Goal: Transaction & Acquisition: Download file/media

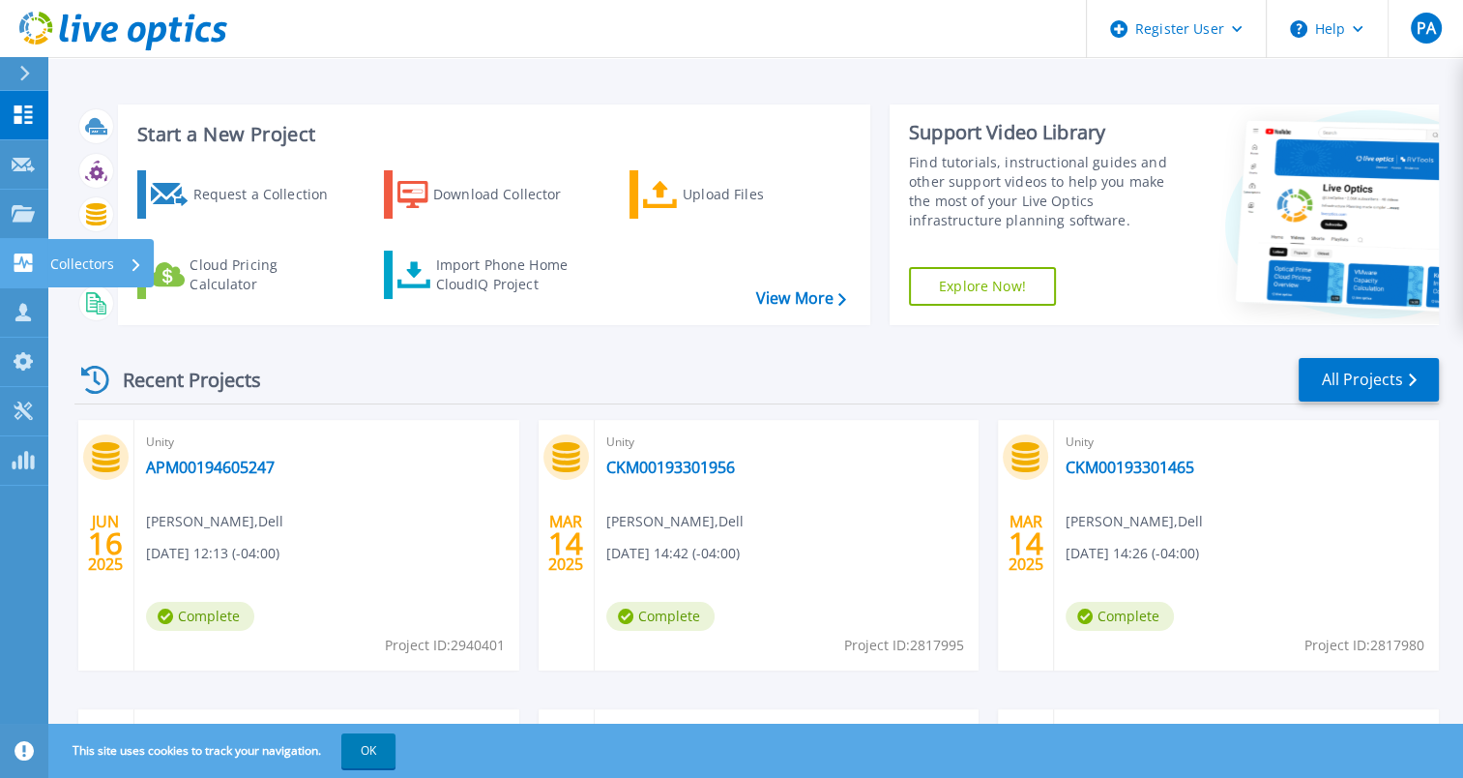
click at [49, 261] on div "Collectors" at bounding box center [100, 263] width 106 height 48
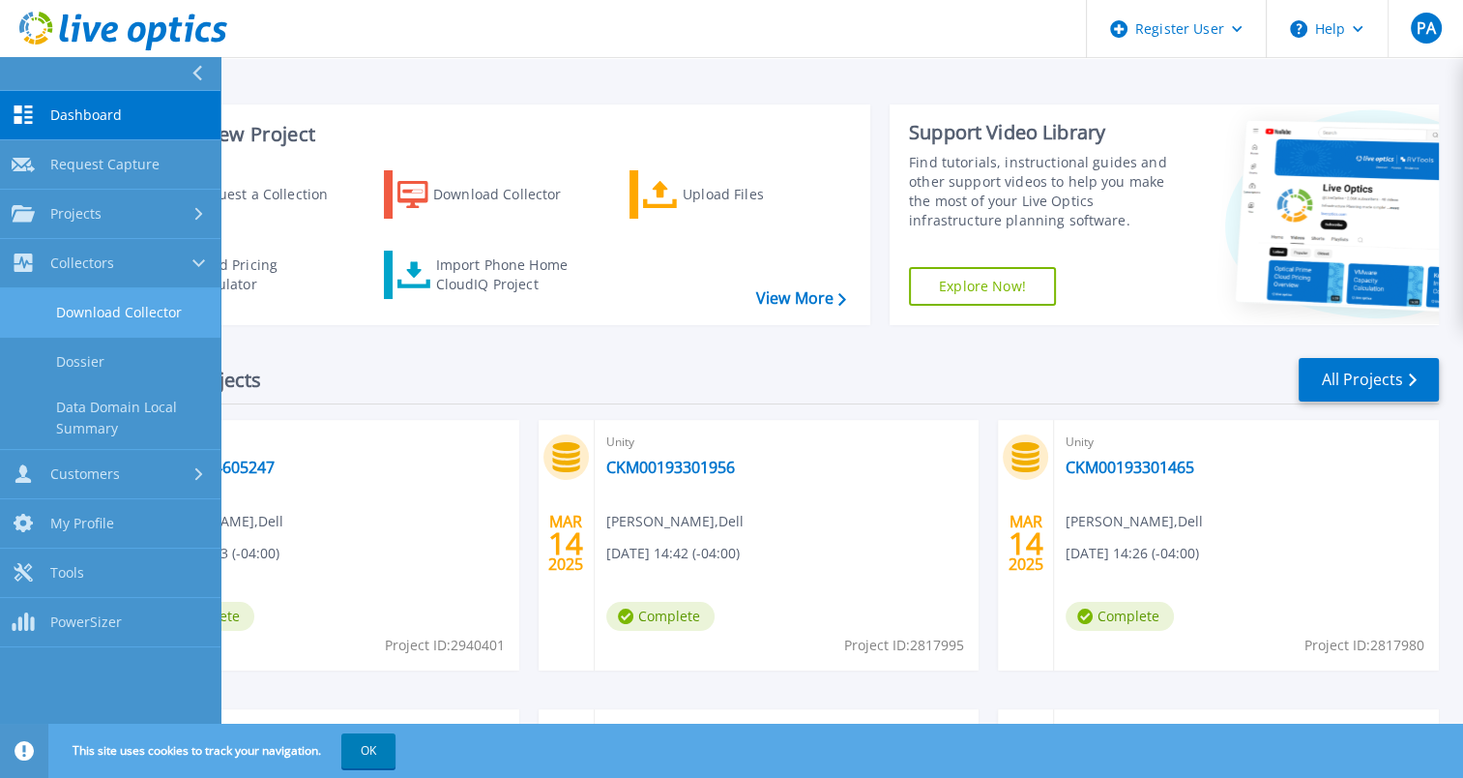
click at [145, 306] on link "Download Collector" at bounding box center [110, 312] width 221 height 49
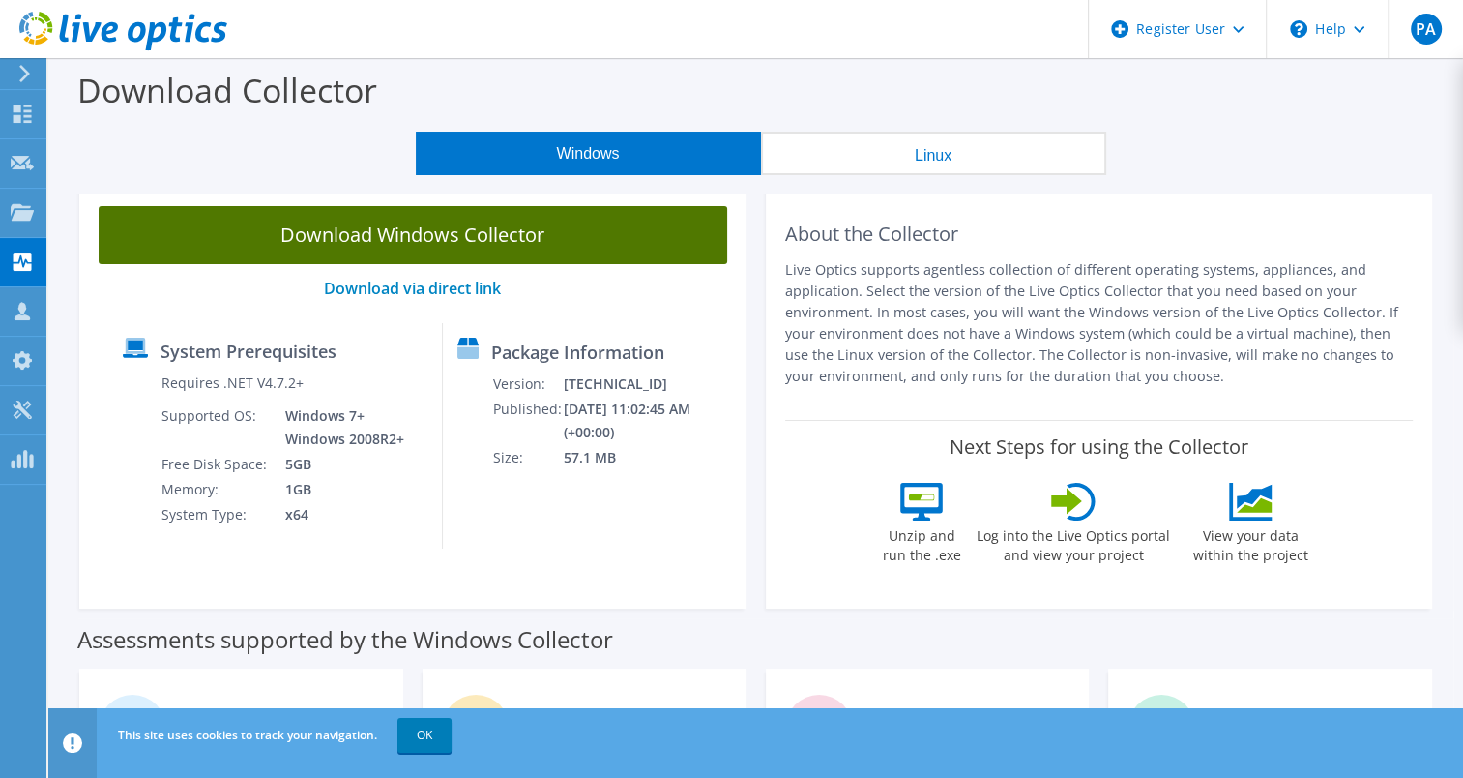
click at [409, 244] on link "Download Windows Collector" at bounding box center [413, 235] width 629 height 58
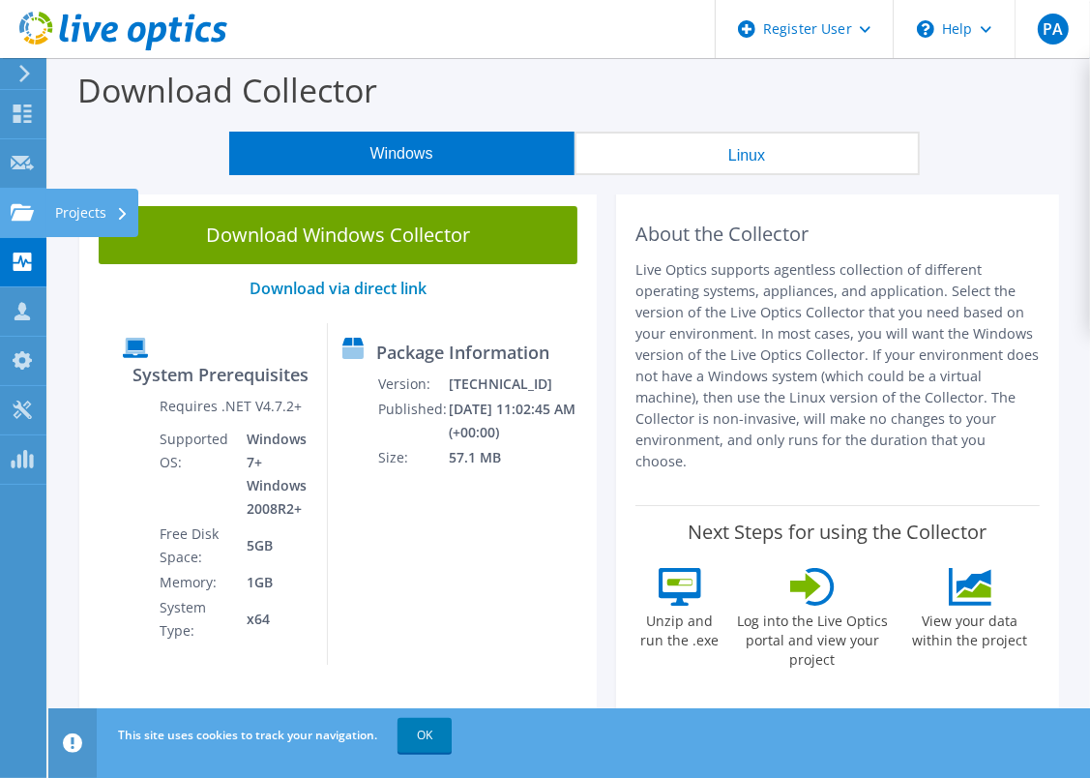
click at [20, 211] on use at bounding box center [22, 211] width 23 height 16
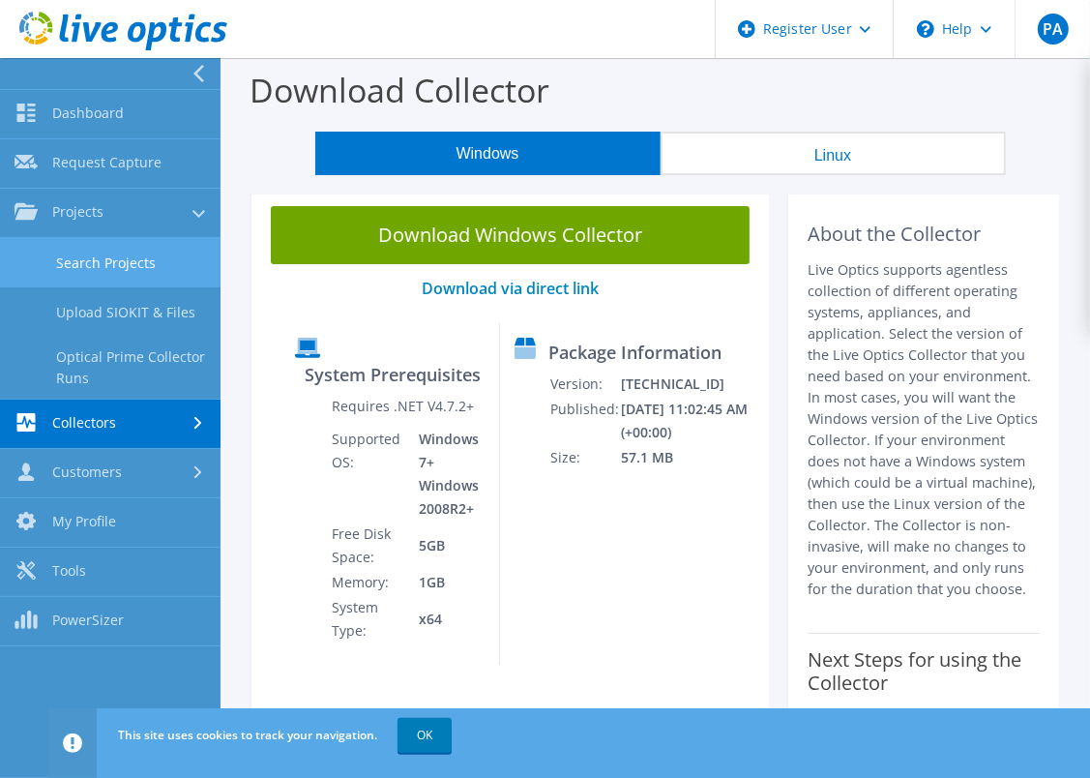
click at [132, 265] on link "Search Projects" at bounding box center [110, 262] width 221 height 49
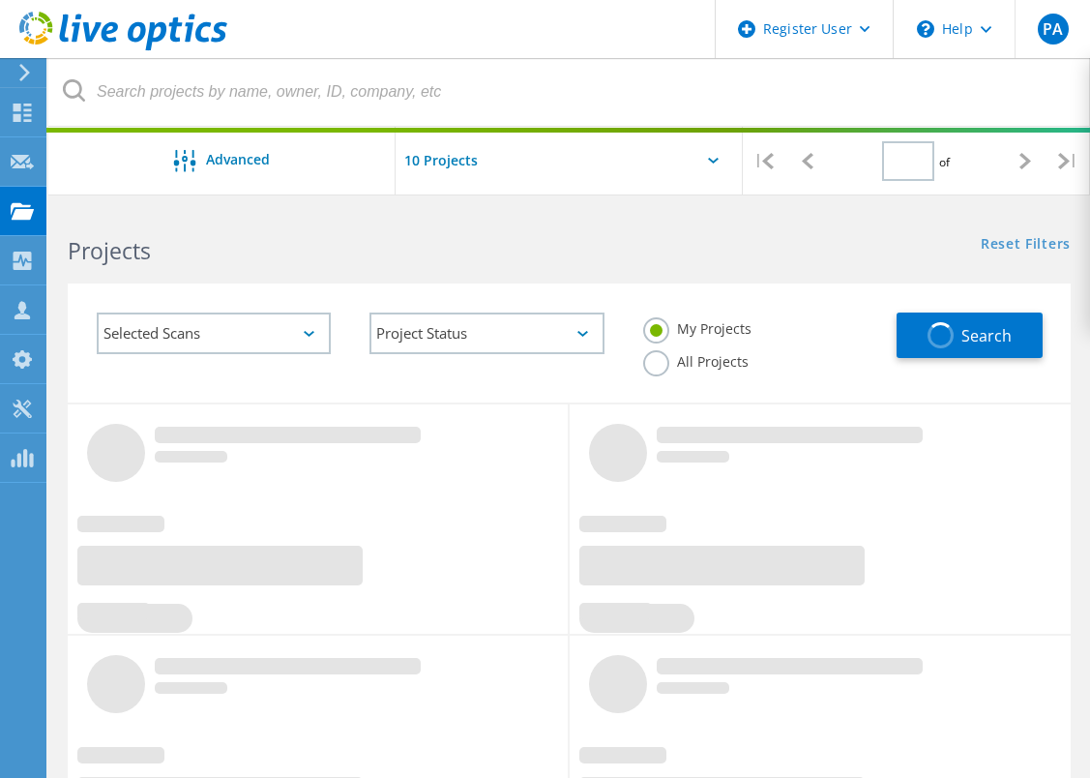
type input "1"
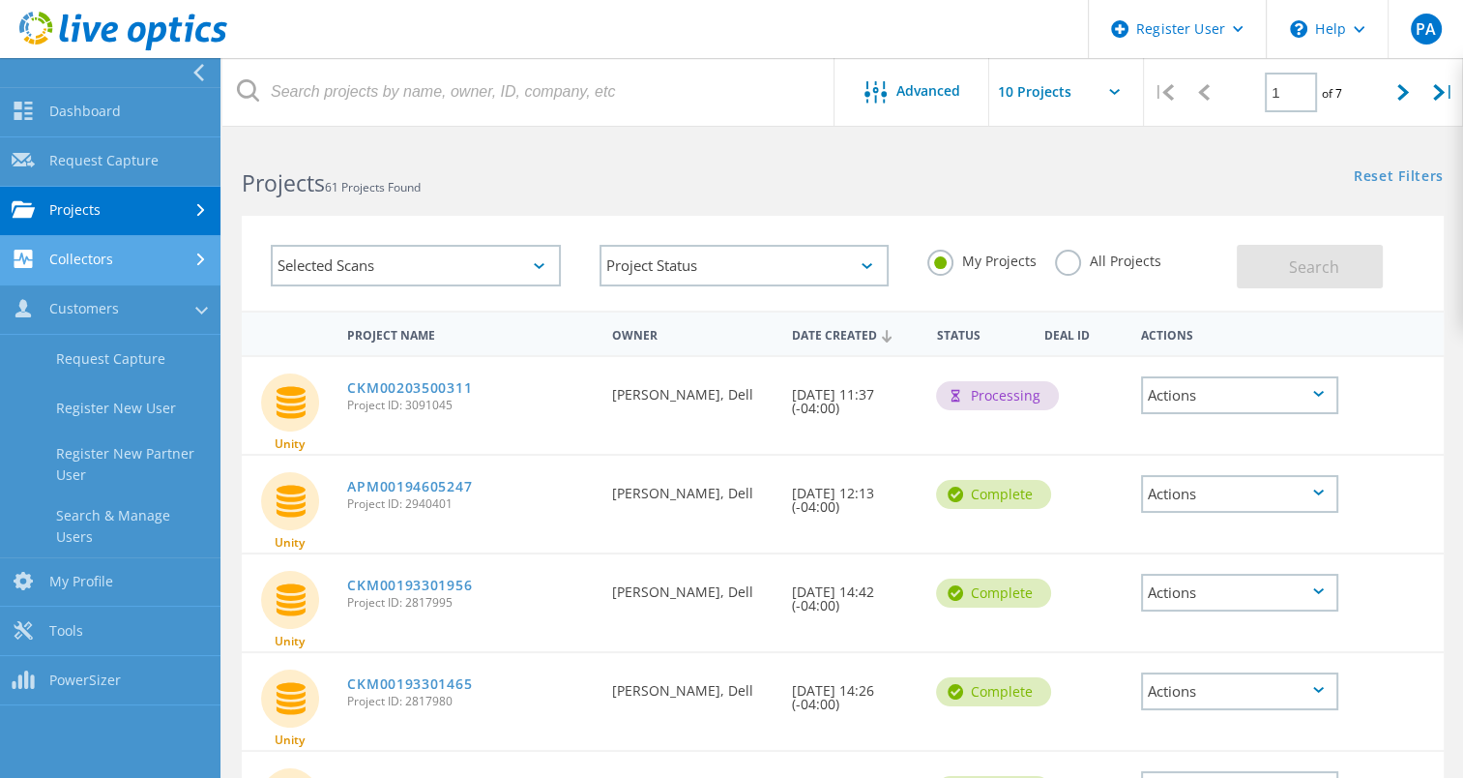
click at [63, 250] on link "Collectors" at bounding box center [110, 260] width 221 height 49
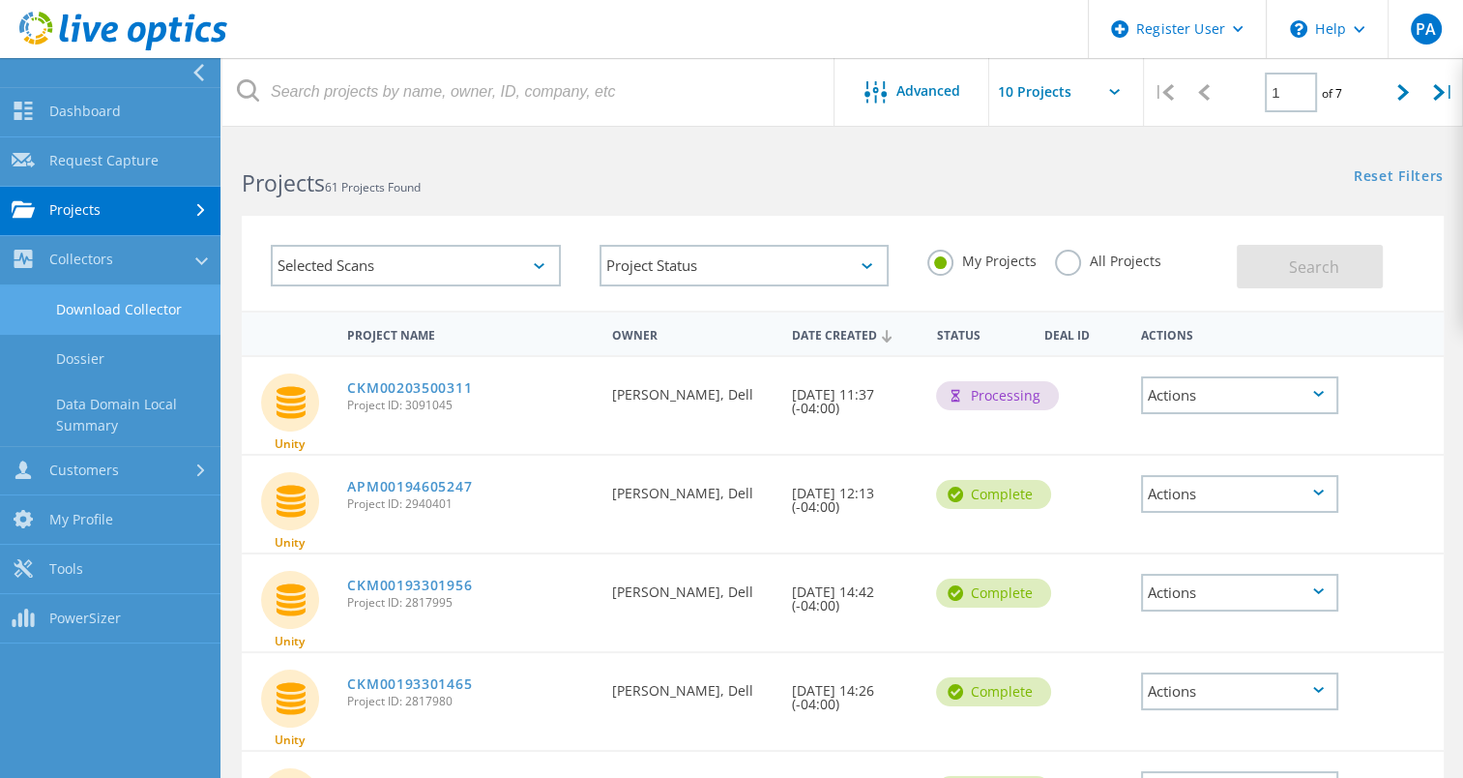
click at [81, 306] on link "Download Collector" at bounding box center [110, 309] width 221 height 49
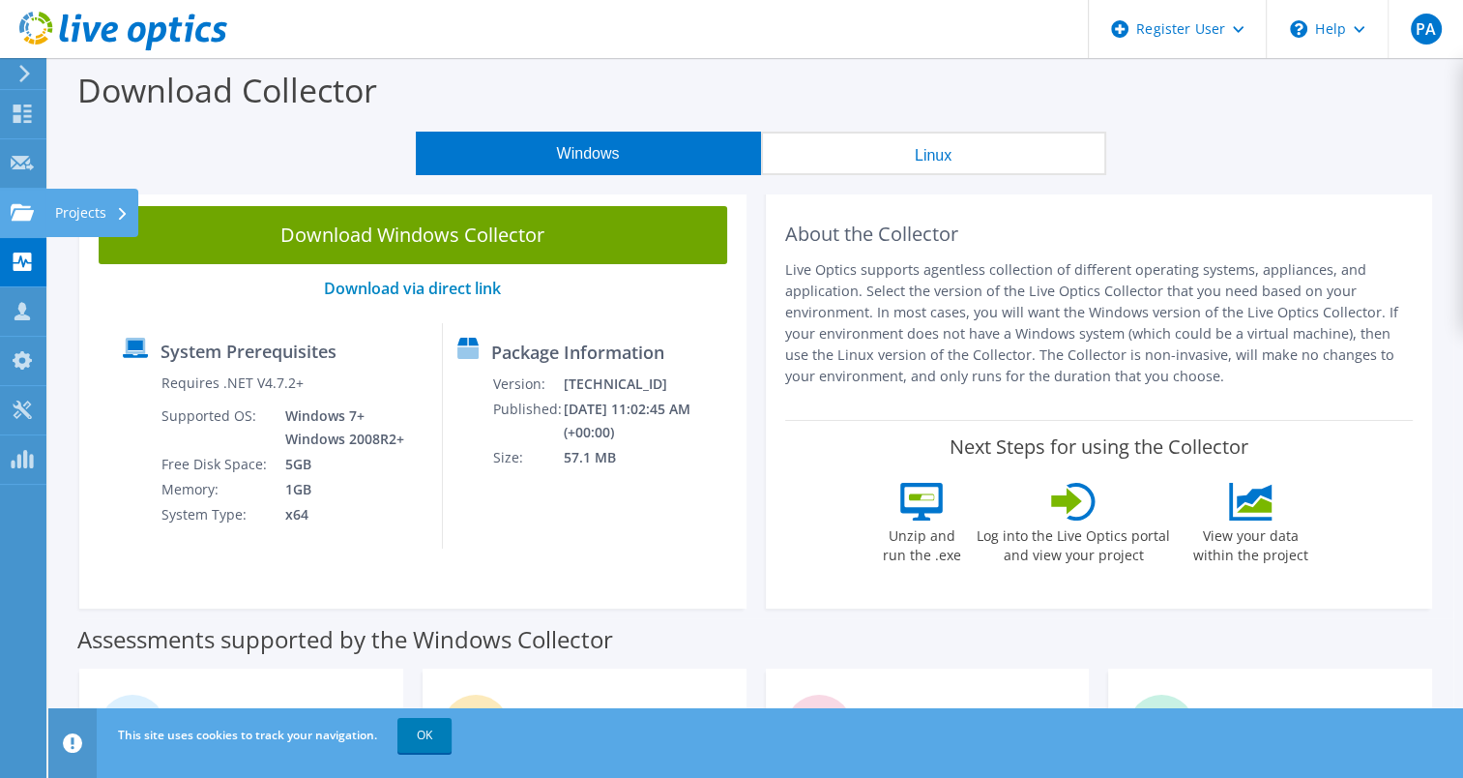
click at [61, 201] on div "Projects" at bounding box center [91, 213] width 93 height 48
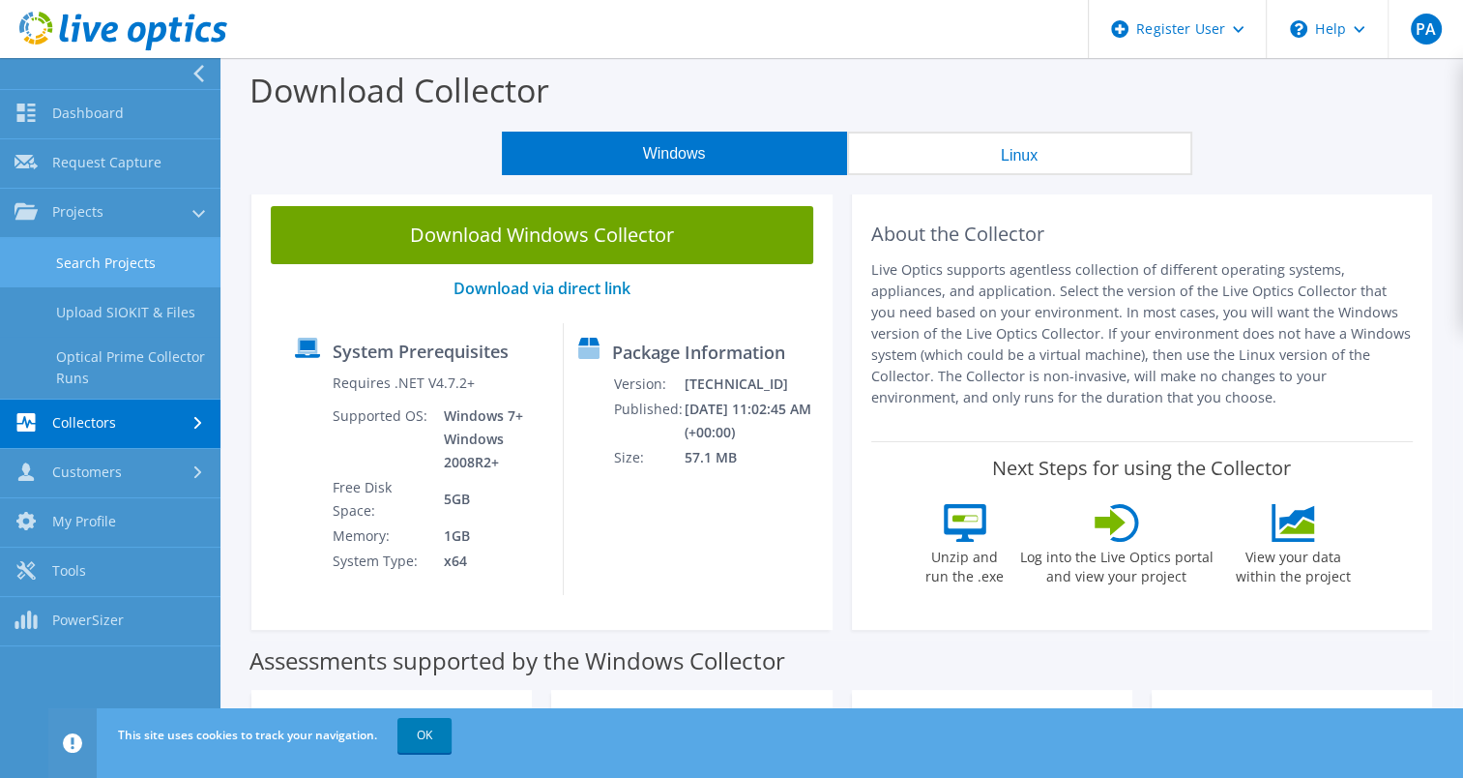
click at [126, 266] on link "Search Projects" at bounding box center [110, 262] width 221 height 49
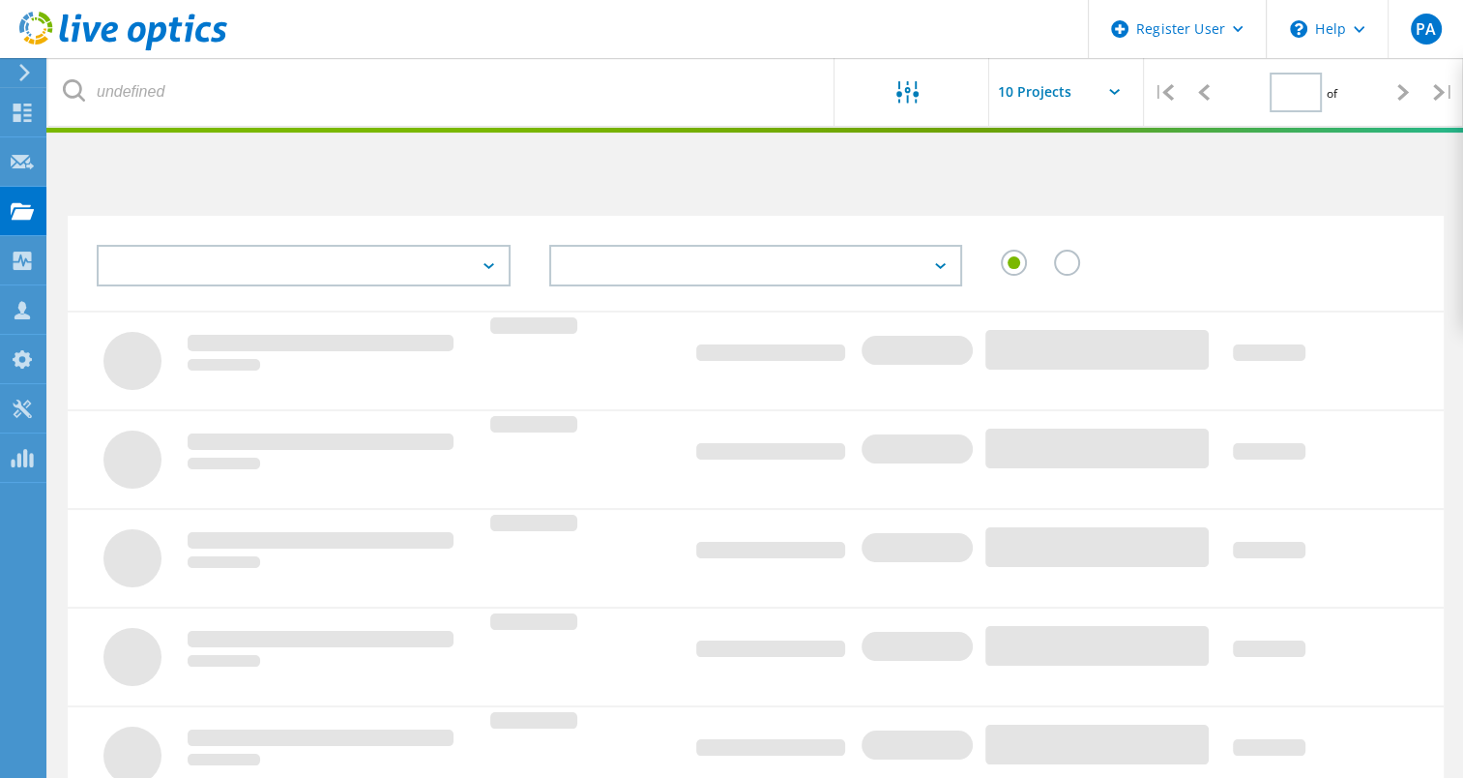
type input "1"
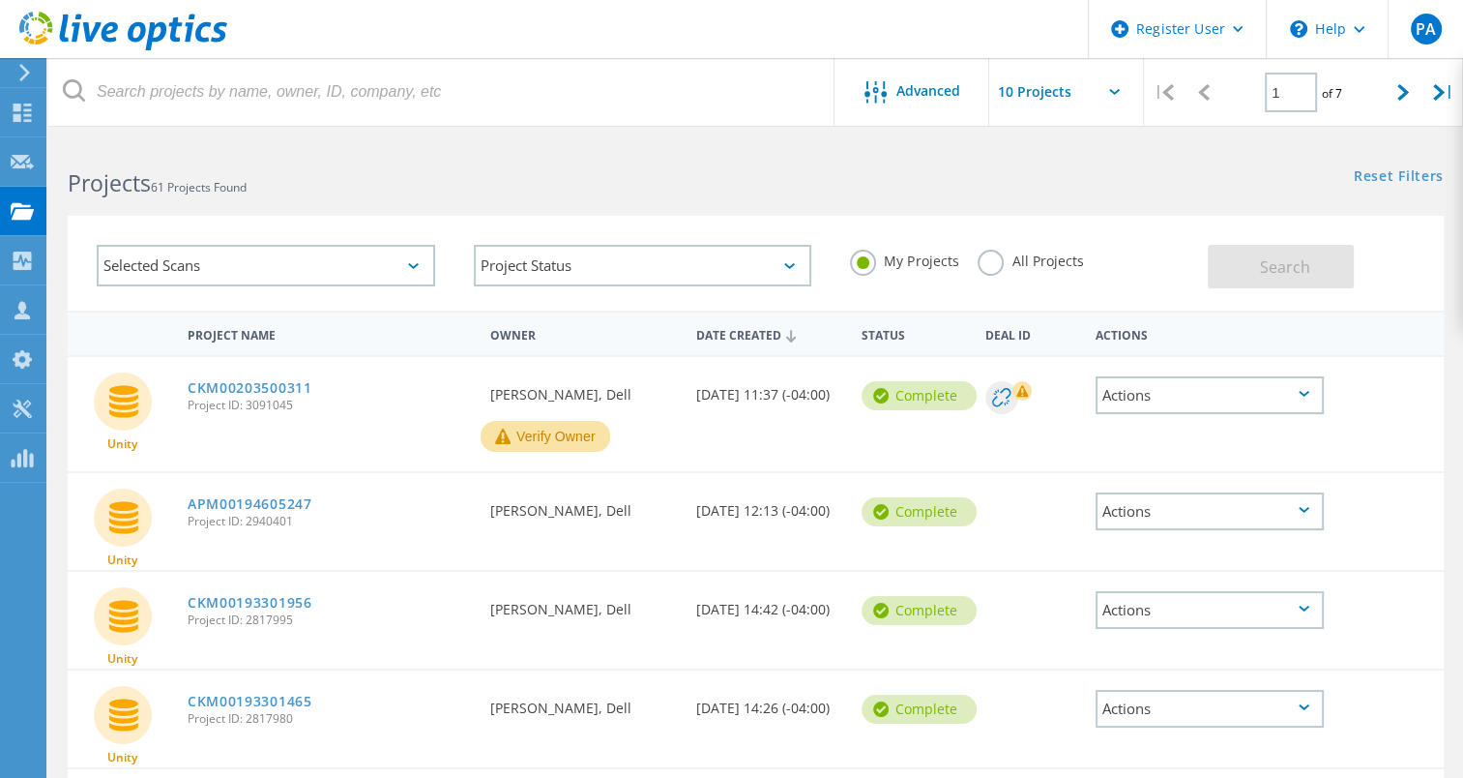
click at [573, 426] on button "Verify Owner" at bounding box center [546, 436] width 130 height 31
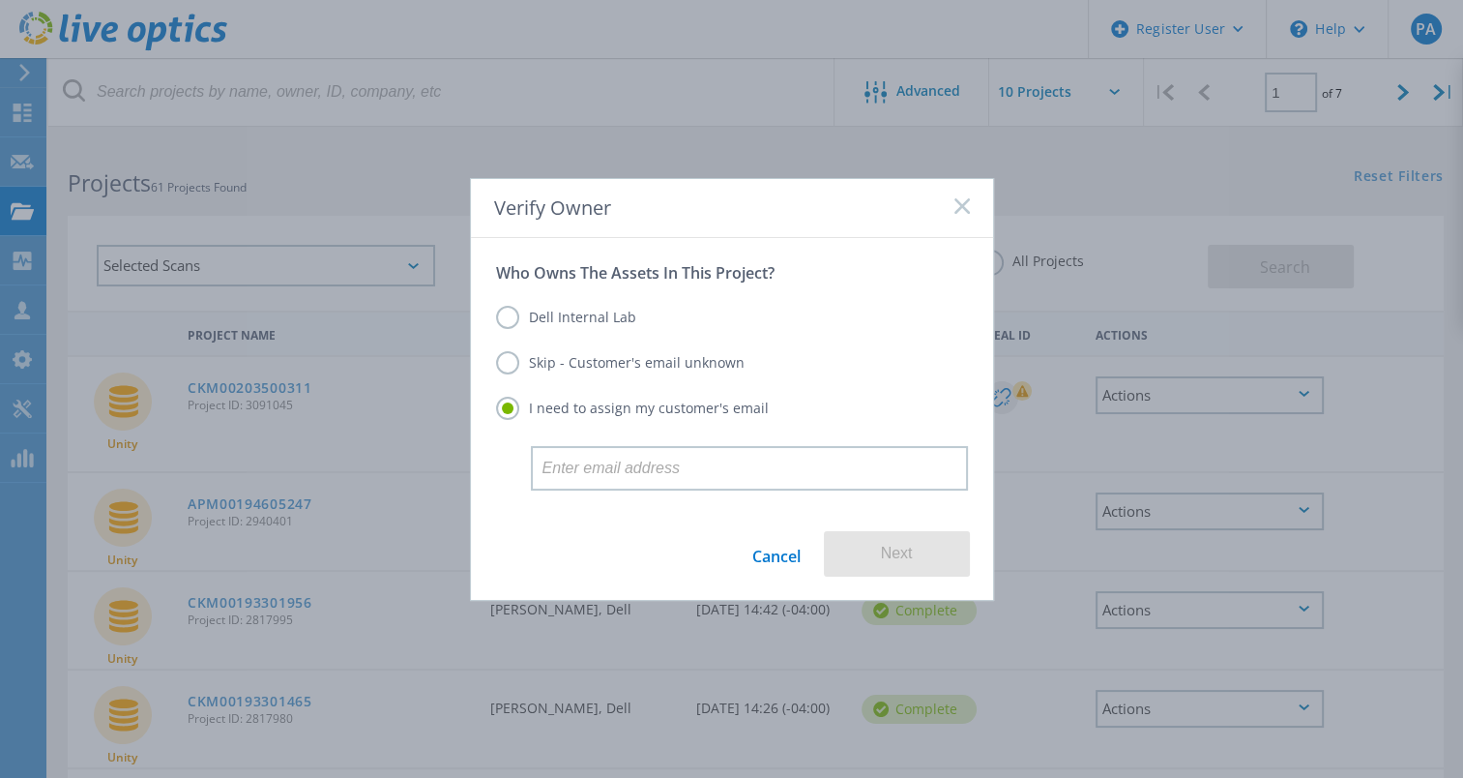
click at [549, 318] on label "Dell Internal Lab" at bounding box center [566, 317] width 140 height 23
click at [0, 0] on input "Dell Internal Lab" at bounding box center [0, 0] width 0 height 0
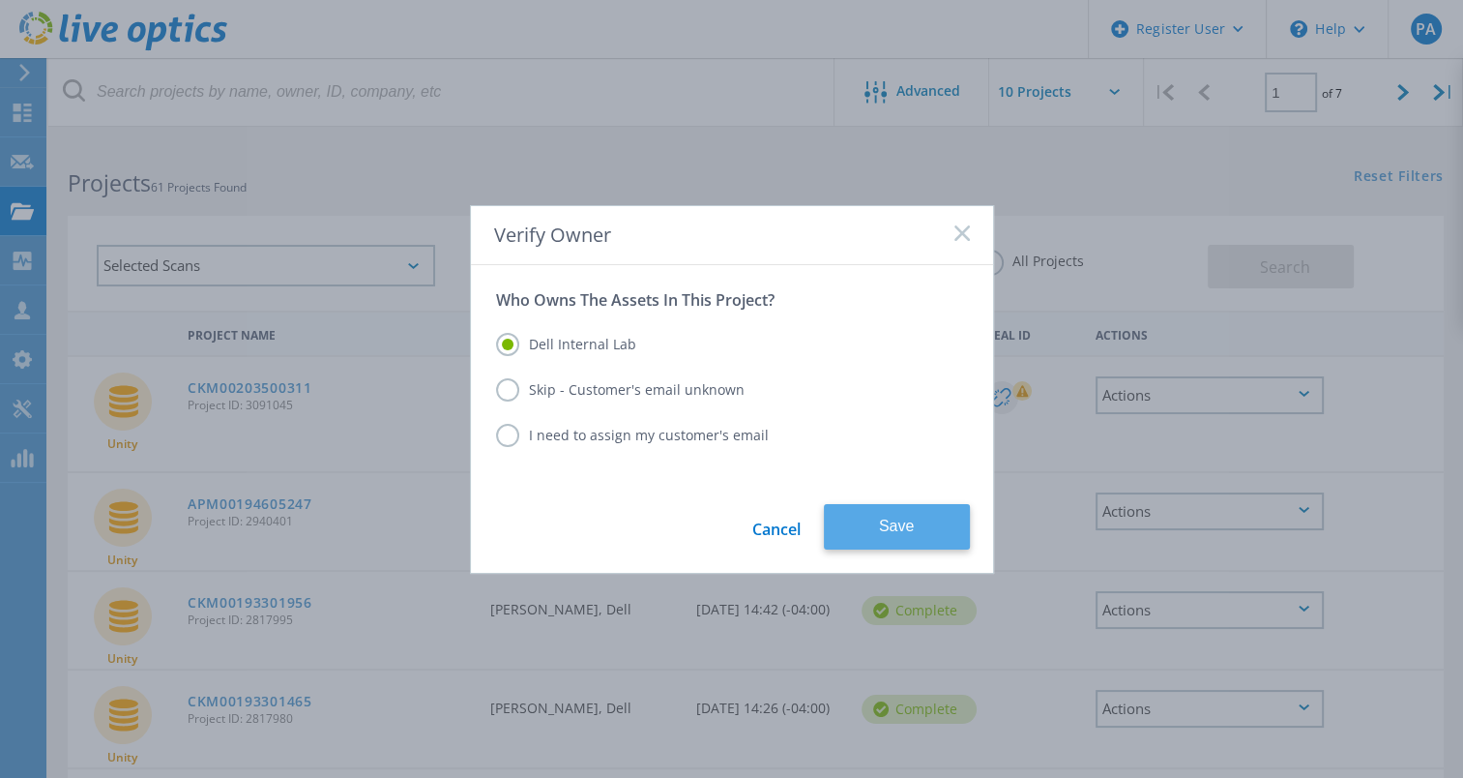
click at [872, 538] on button "Save" at bounding box center [897, 526] width 146 height 45
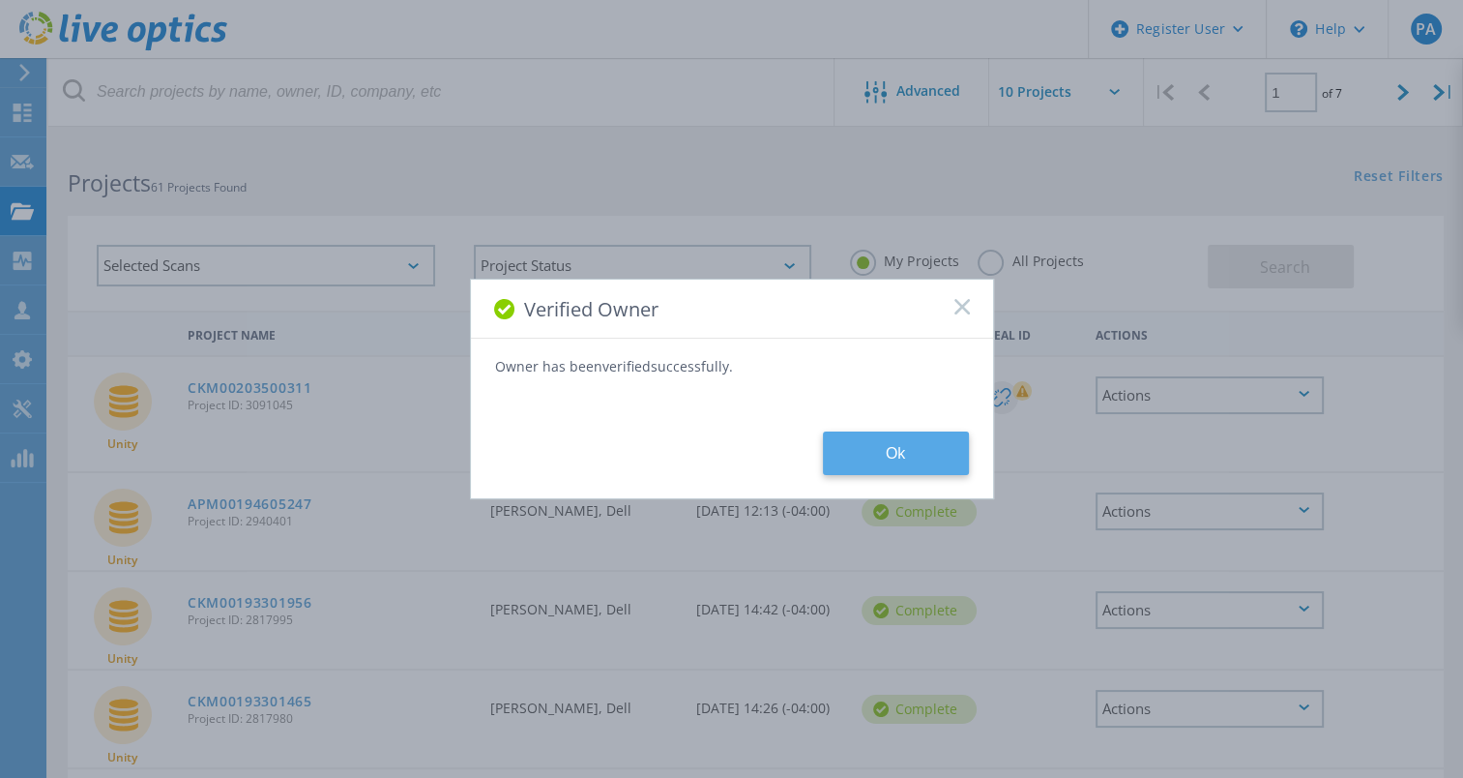
click at [847, 448] on button "Ok" at bounding box center [896, 453] width 146 height 44
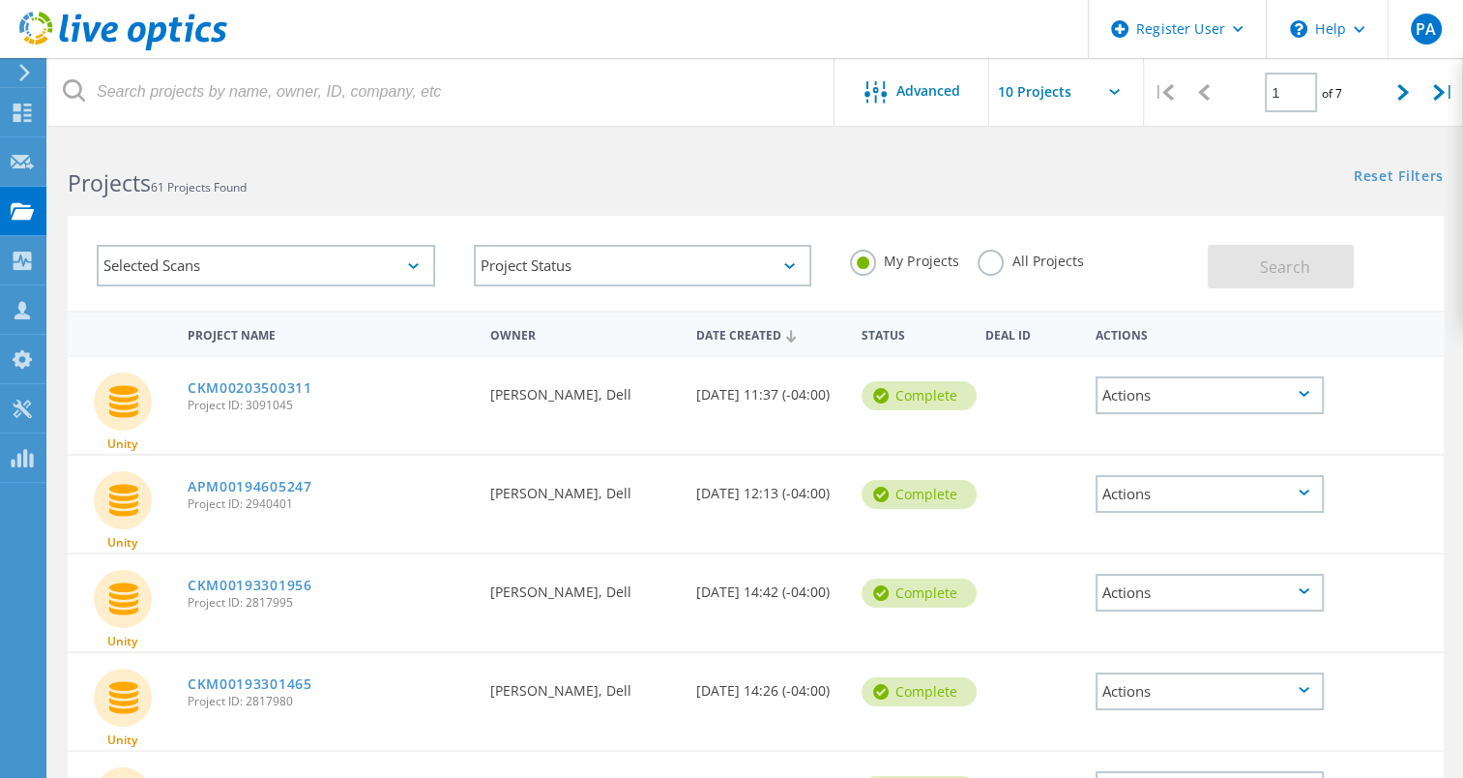
click at [1167, 407] on div "Actions" at bounding box center [1210, 395] width 228 height 38
click at [1184, 371] on div "Download PPT" at bounding box center [1210, 365] width 224 height 30
